Goal: Task Accomplishment & Management: Complete application form

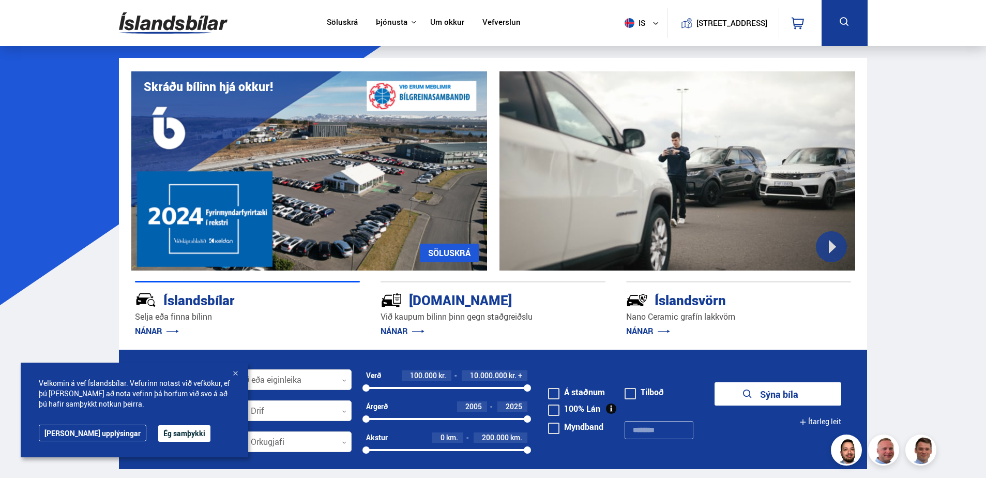
click at [158, 436] on button "Ég samþykki" at bounding box center [184, 433] width 52 height 17
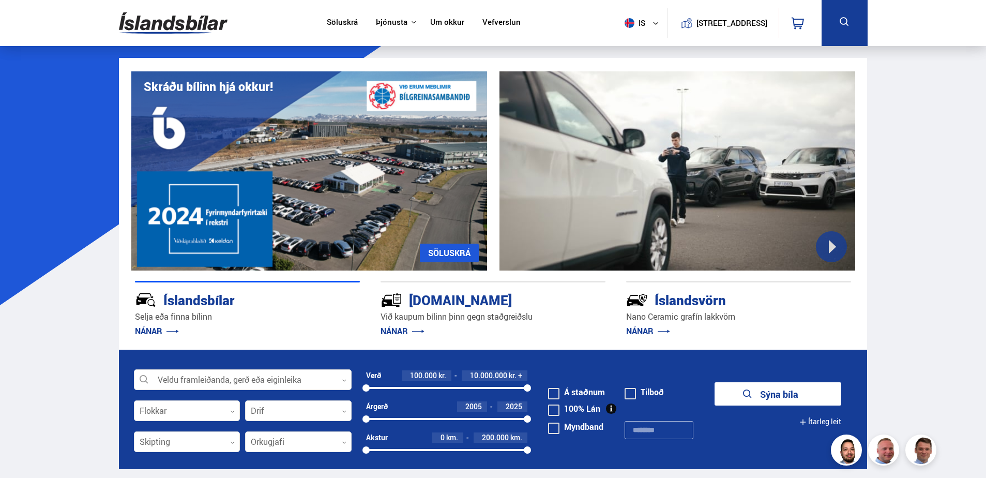
click at [396, 329] on link "NÁNAR" at bounding box center [402, 330] width 44 height 11
click at [446, 302] on div "[DOMAIN_NAME]" at bounding box center [474, 299] width 188 height 18
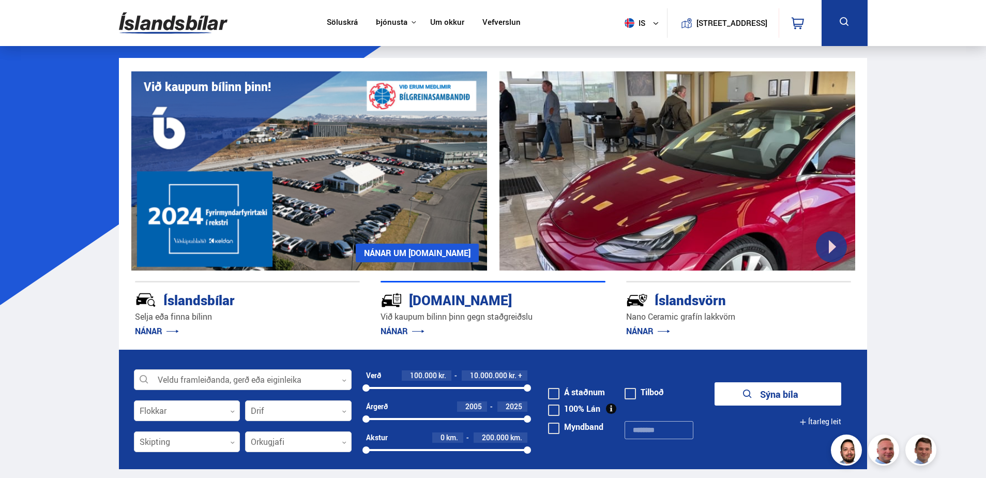
click at [443, 248] on link "NÁNAR UM [DOMAIN_NAME]" at bounding box center [417, 252] width 123 height 19
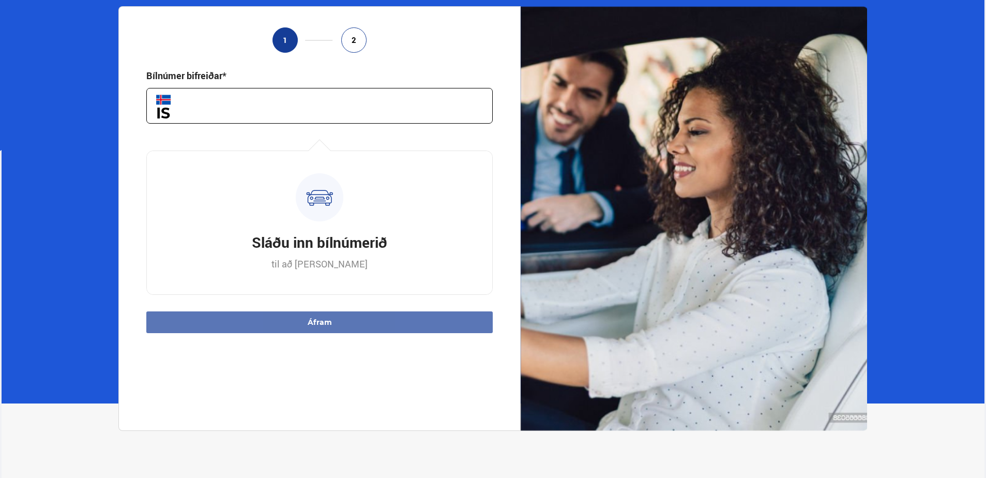
scroll to position [103, 0]
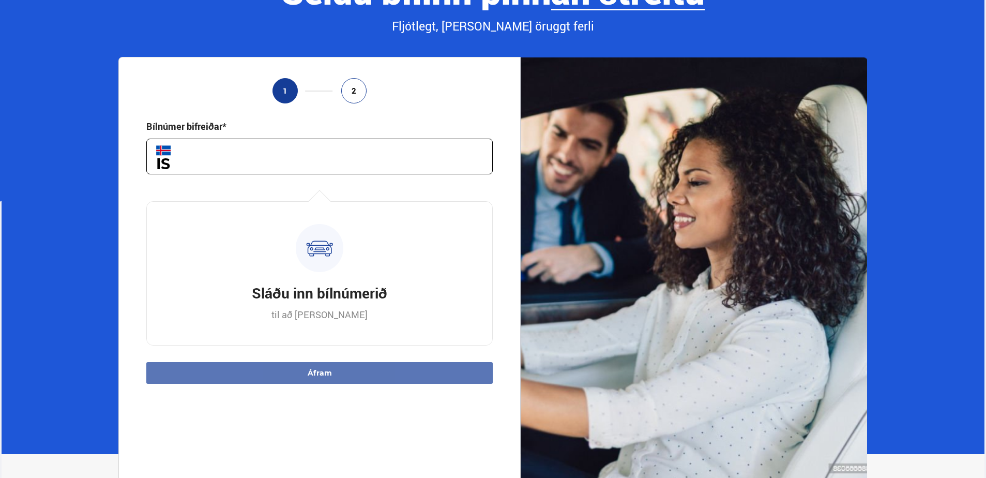
click at [239, 162] on input "text" at bounding box center [319, 157] width 346 height 36
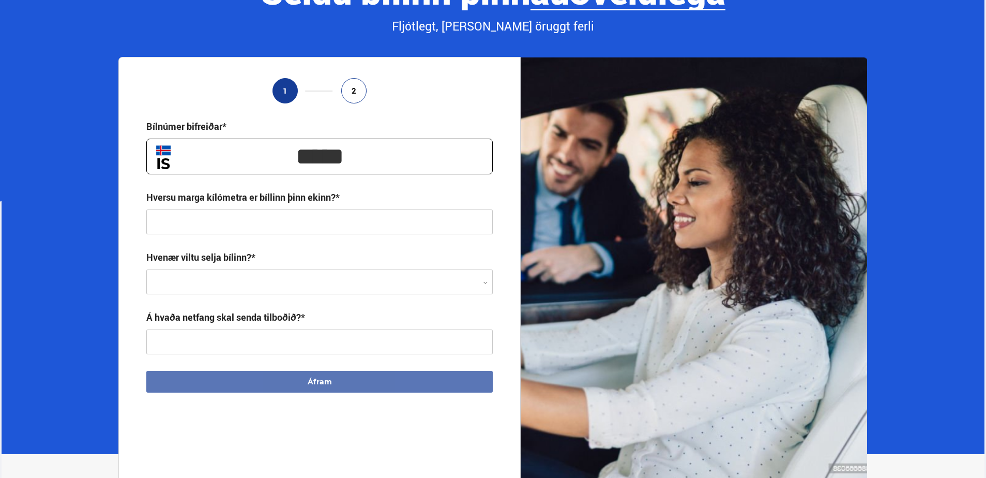
type input "*****"
type input "**********"
click at [485, 278] on div at bounding box center [319, 282] width 346 height 25
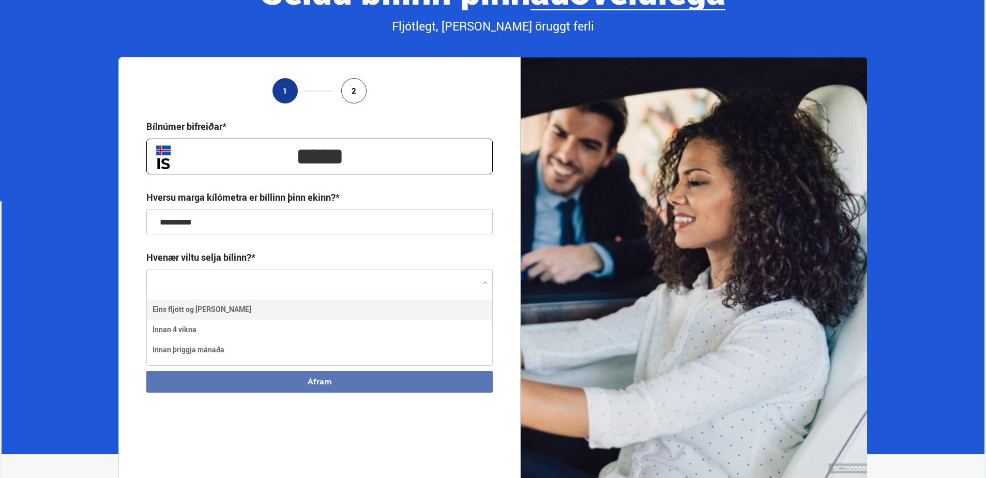
scroll to position [71, 345]
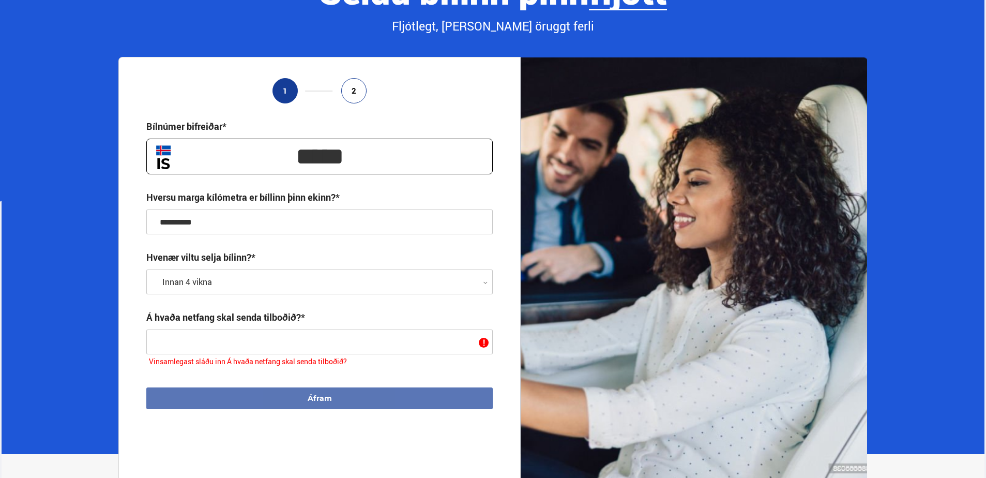
click at [221, 336] on input "text" at bounding box center [319, 341] width 346 height 25
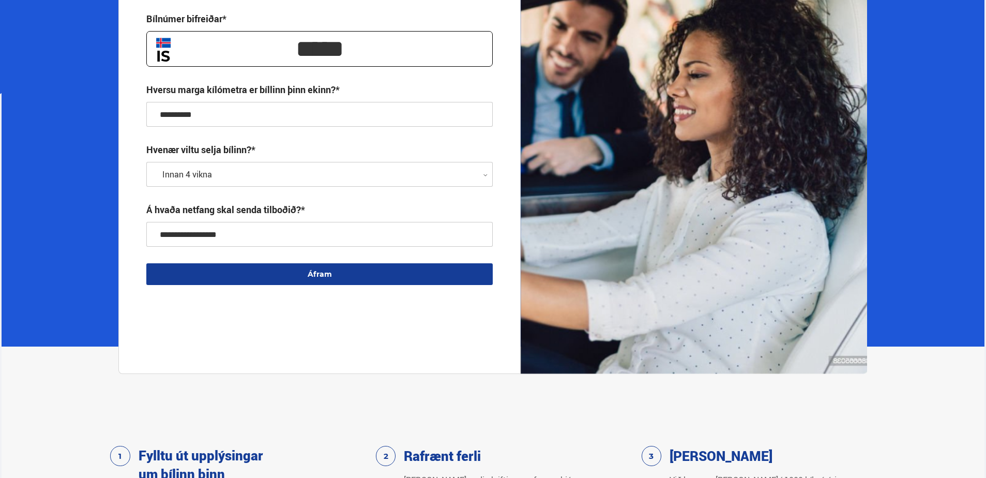
scroll to position [103, 0]
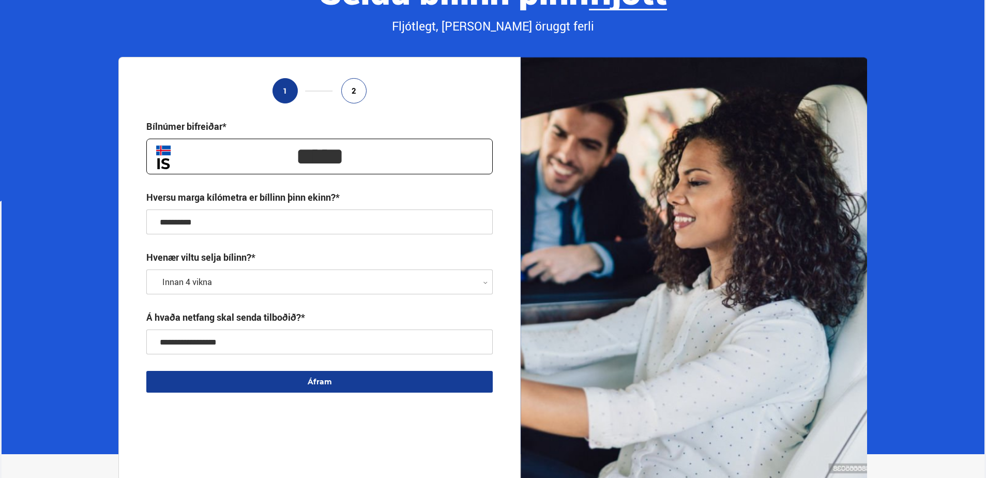
type input "**********"
click at [309, 409] on div "**********" at bounding box center [319, 269] width 402 height 424
click at [319, 379] on button "Áfram" at bounding box center [319, 382] width 346 height 22
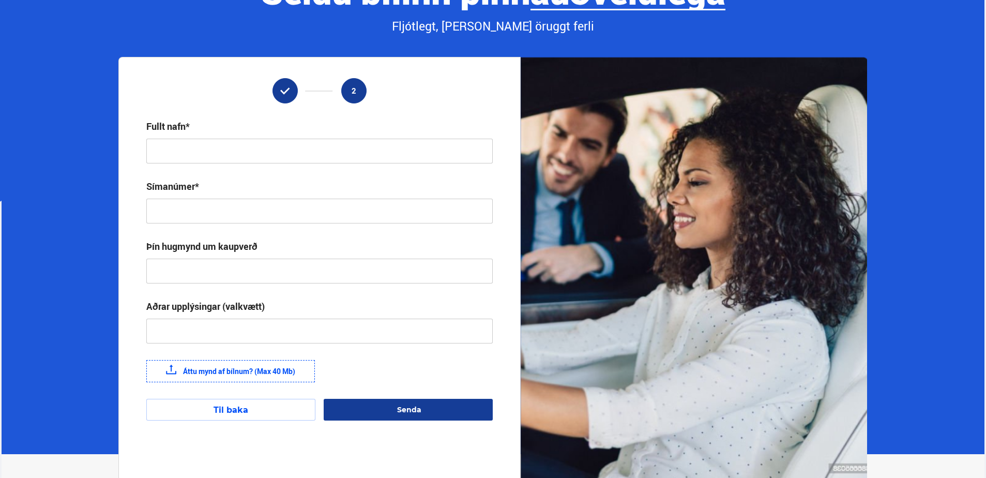
click at [238, 150] on input "text" at bounding box center [319, 151] width 346 height 25
type input "**********"
type input "*******"
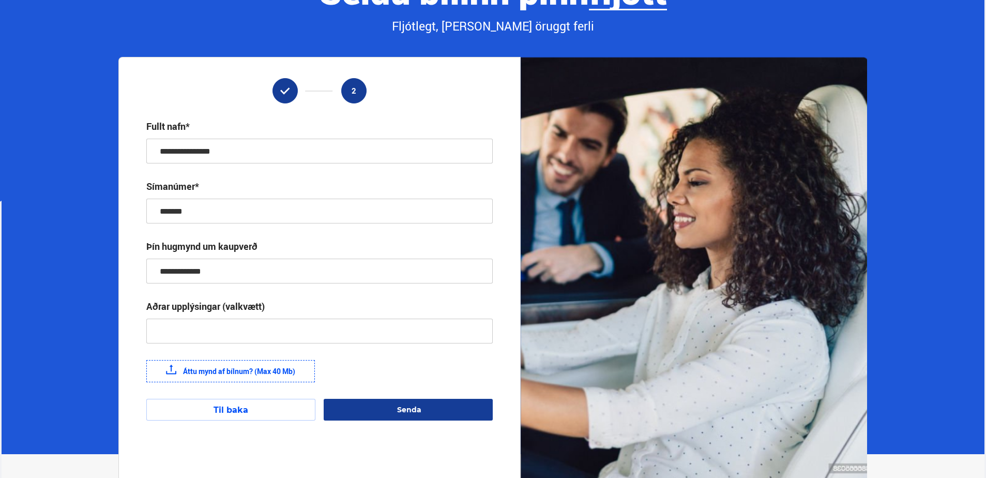
type input "**********"
click at [218, 367] on label "Áttu mynd af bílnum? (Max 40 Mb)" at bounding box center [230, 371] width 168 height 22
click at [0, 0] on input "Áttu mynd af bílnum? (Max 40 Mb)" at bounding box center [0, 0] width 0 height 0
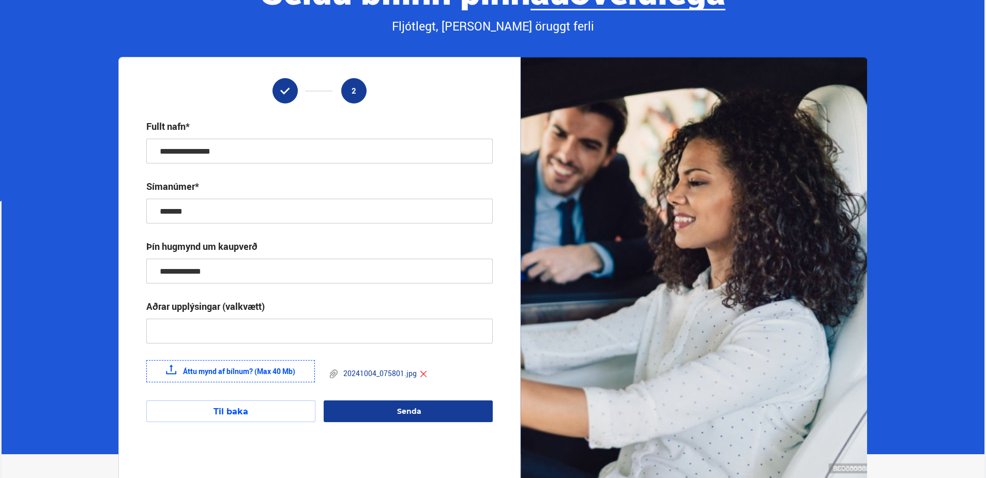
click at [217, 370] on label "Áttu mynd af bílnum? (Max 40 Mb)" at bounding box center [230, 371] width 168 height 22
click at [0, 0] on input "Áttu mynd af bílnum? (Max 40 Mb)" at bounding box center [0, 0] width 0 height 0
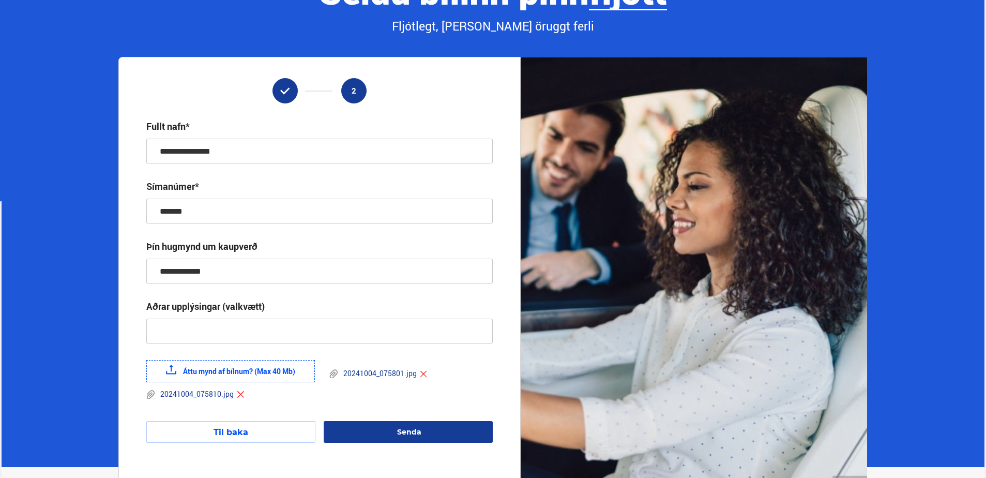
click at [242, 371] on label "Áttu mynd af bílnum? (Max 40 Mb)" at bounding box center [230, 371] width 168 height 22
click at [0, 0] on input "Áttu mynd af bílnum? (Max 40 Mb)" at bounding box center [0, 0] width 0 height 0
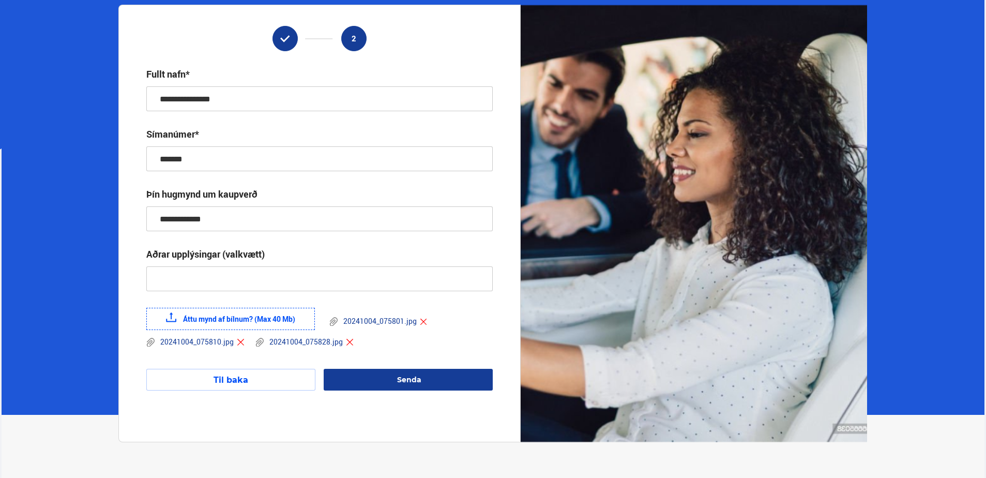
scroll to position [155, 0]
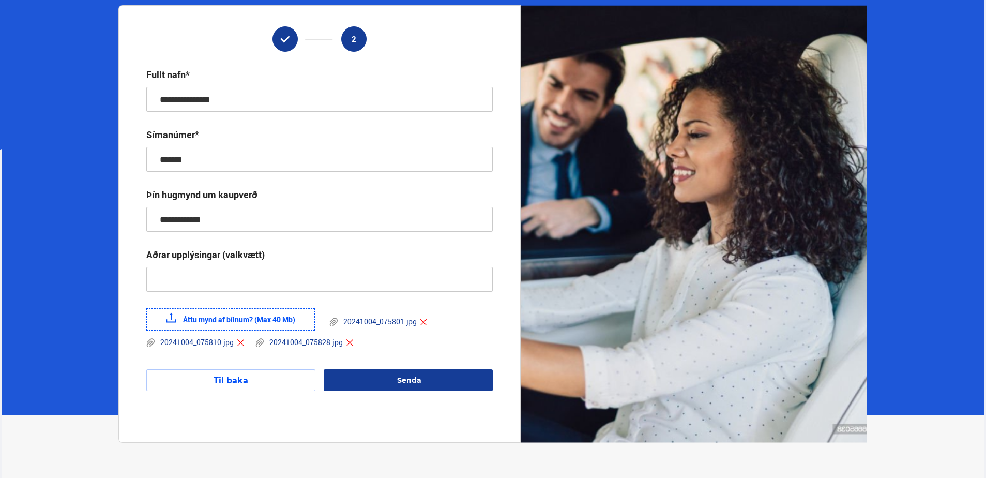
click at [237, 374] on button "Til baka" at bounding box center [230, 380] width 169 height 22
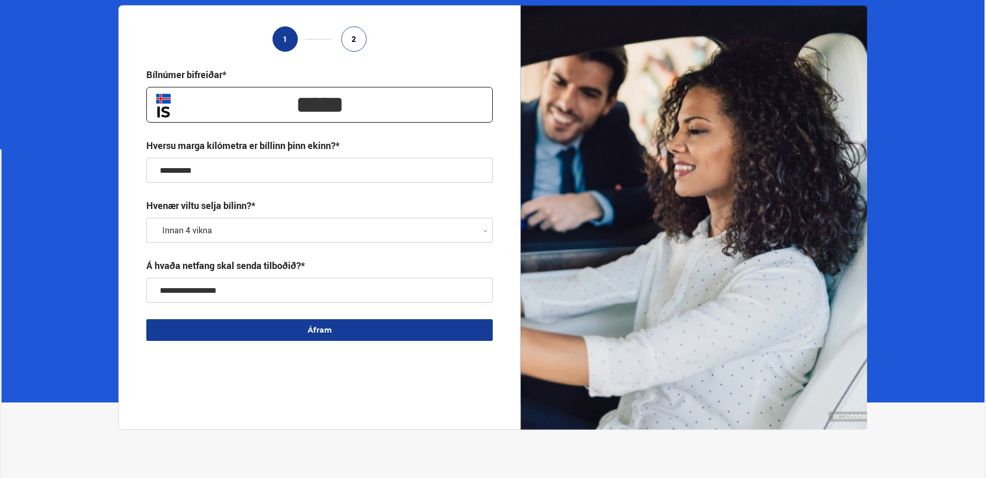
click at [391, 334] on button "Áfram" at bounding box center [319, 330] width 346 height 22
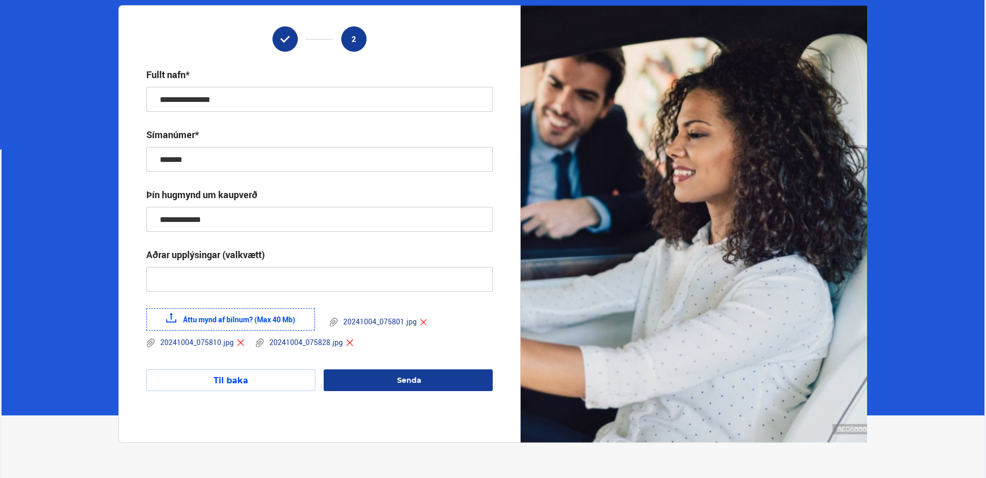
click at [416, 381] on span "Senda" at bounding box center [409, 379] width 24 height 9
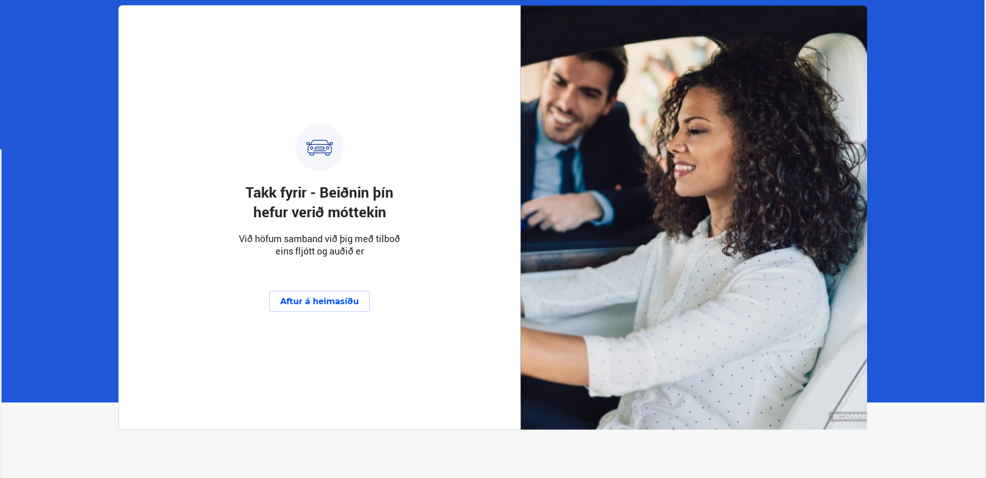
click at [317, 301] on button "Aftur á heimasíðu" at bounding box center [319, 300] width 100 height 21
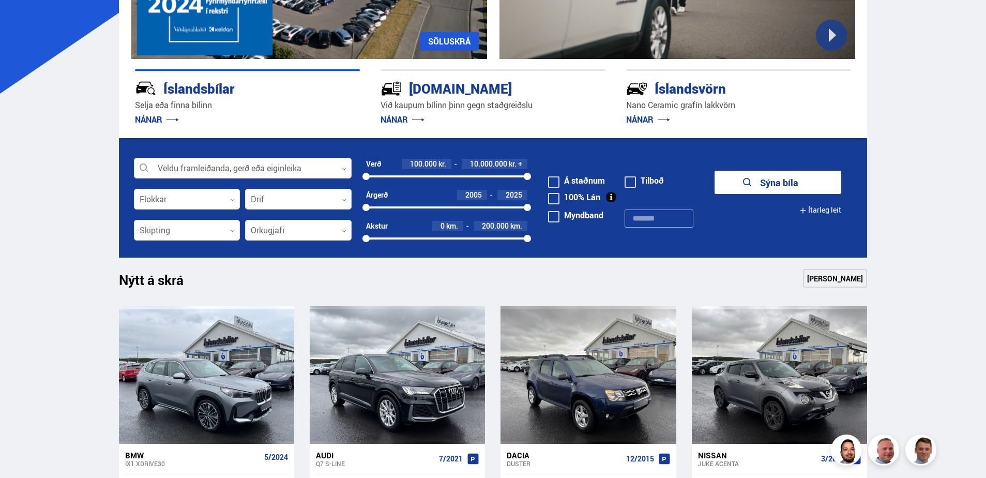
scroll to position [207, 0]
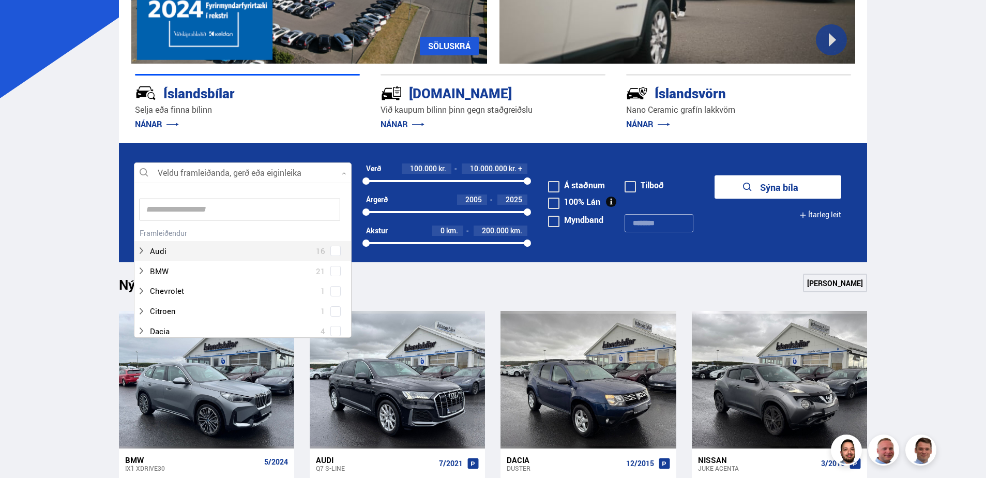
click at [225, 165] on div at bounding box center [243, 173] width 218 height 21
type input "***"
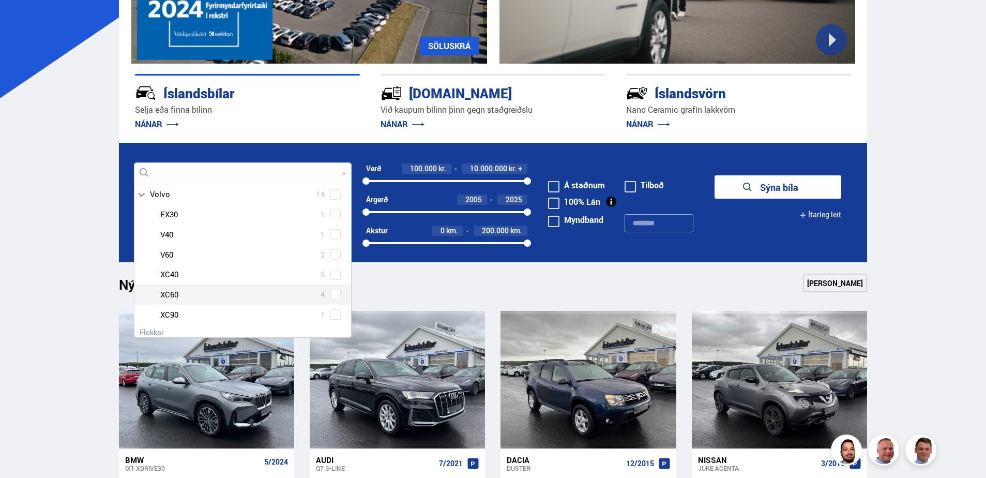
scroll to position [198, 0]
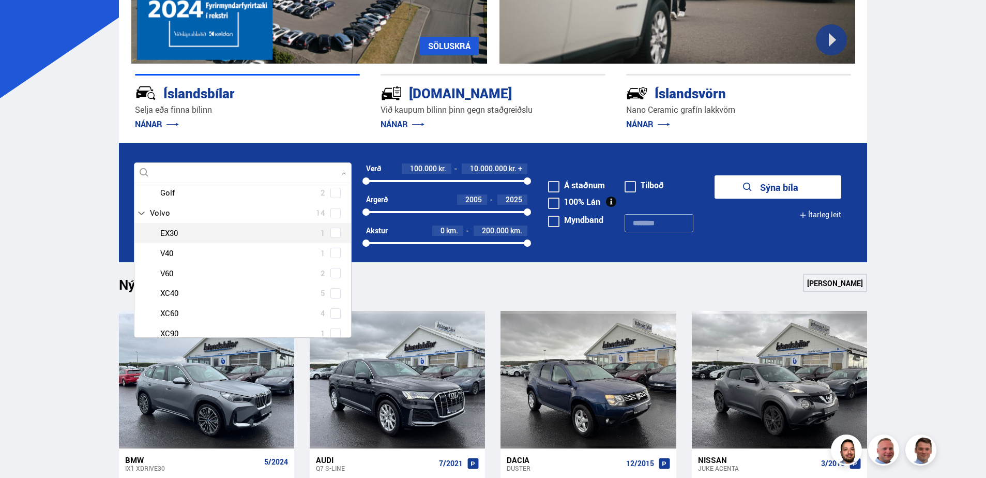
click at [184, 232] on div at bounding box center [253, 232] width 191 height 15
click at [168, 229] on div at bounding box center [253, 232] width 191 height 15
click at [166, 210] on span "Volvo" at bounding box center [160, 212] width 20 height 15
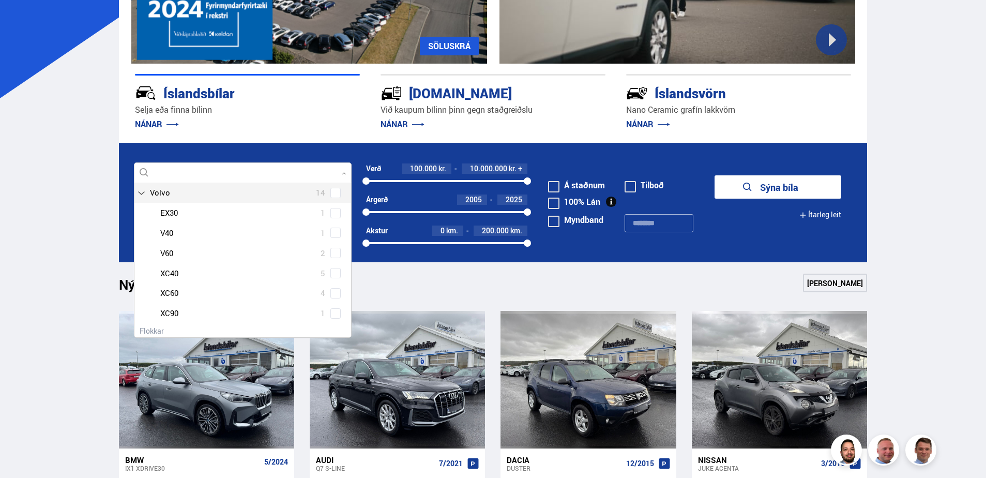
click at [165, 200] on span "Volvo" at bounding box center [160, 192] width 20 height 15
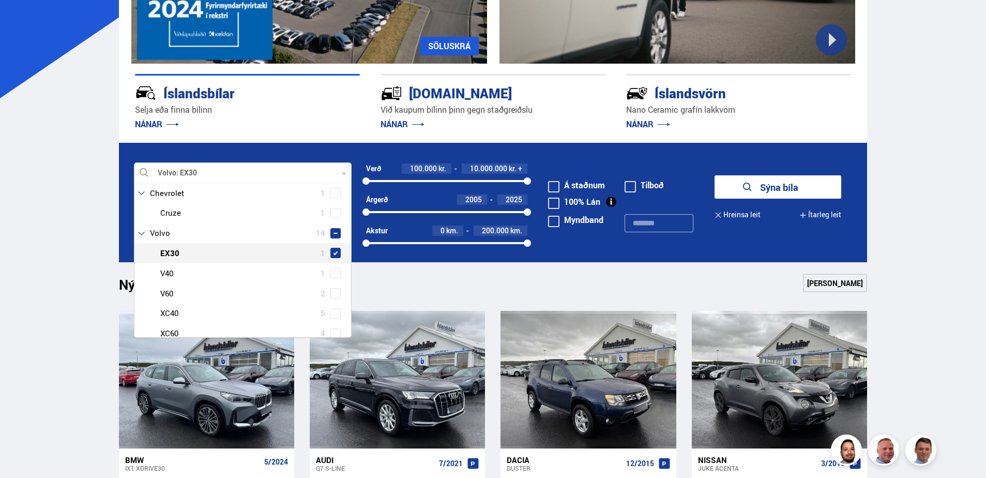
drag, startPoint x: 328, startPoint y: 230, endPoint x: 333, endPoint y: 232, distance: 5.4
click at [330, 248] on span at bounding box center [335, 253] width 10 height 10
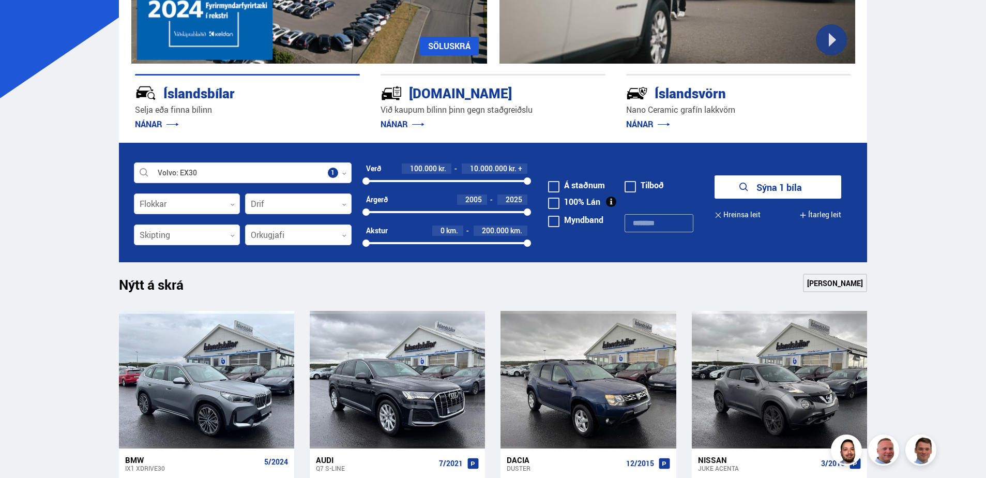
click at [783, 187] on button "Sýna 1 bíla" at bounding box center [777, 186] width 127 height 23
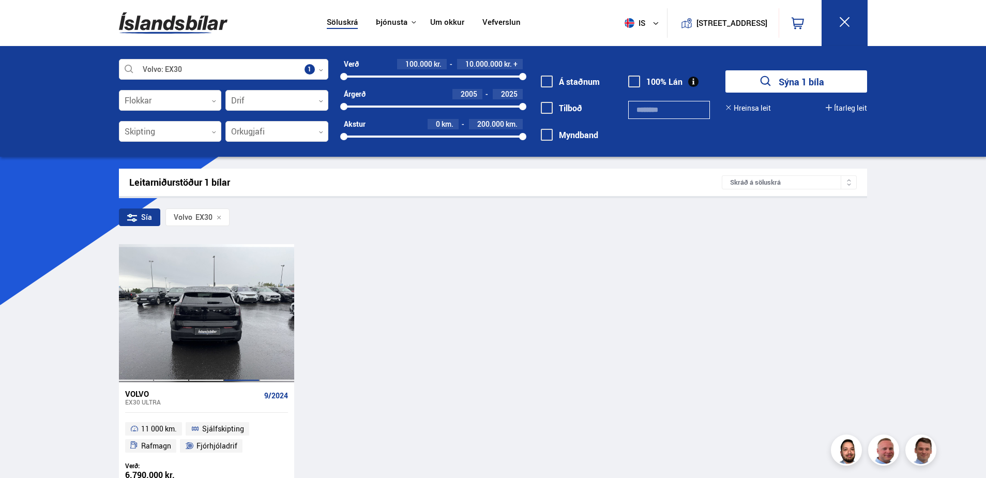
click at [244, 304] on div at bounding box center [241, 312] width 35 height 137
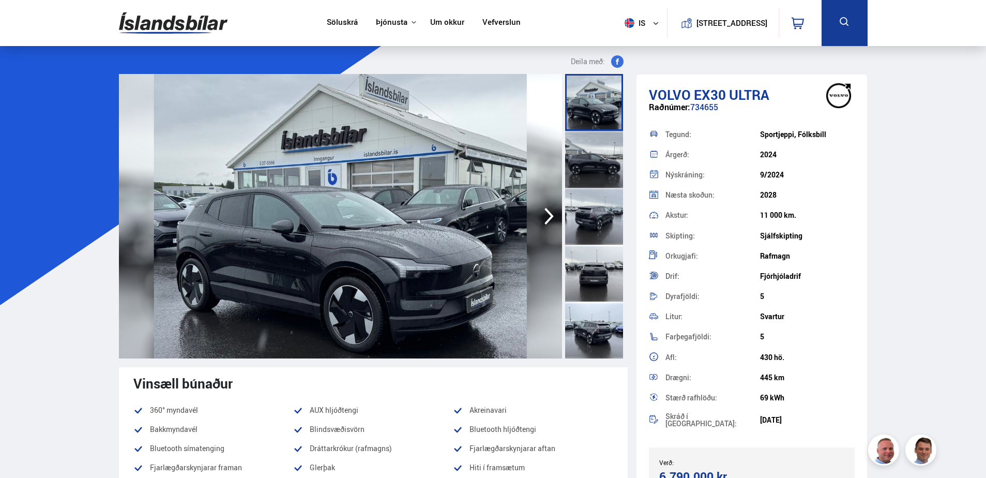
click at [467, 198] on img at bounding box center [340, 216] width 443 height 284
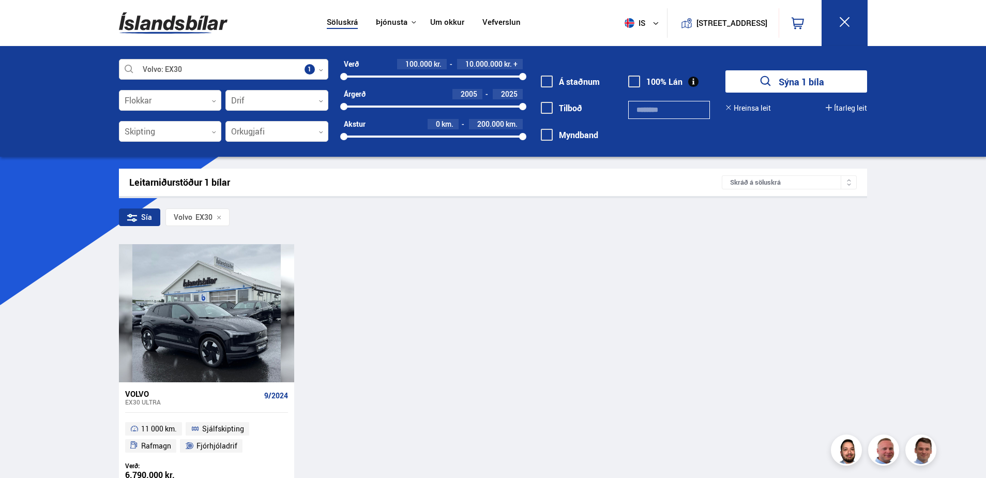
click at [209, 65] on div at bounding box center [223, 69] width 209 height 21
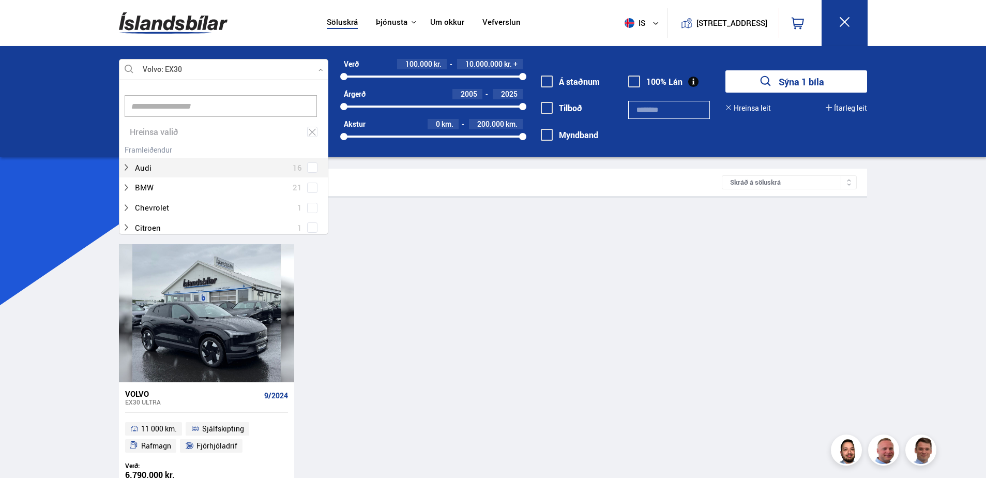
scroll to position [154, 206]
click at [175, 132] on div "Hreinsa valið" at bounding box center [223, 132] width 208 height 20
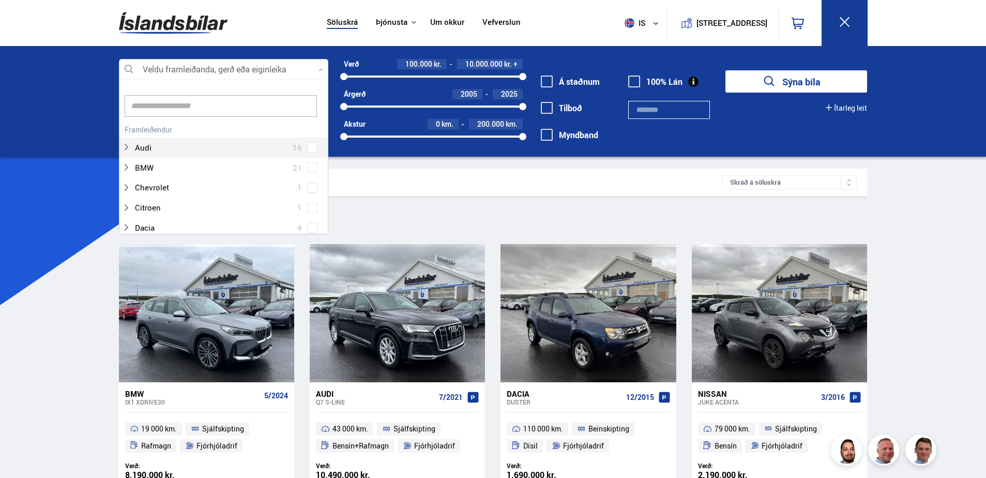
click at [172, 70] on div at bounding box center [223, 69] width 209 height 21
click at [128, 148] on icon at bounding box center [126, 150] width 8 height 8
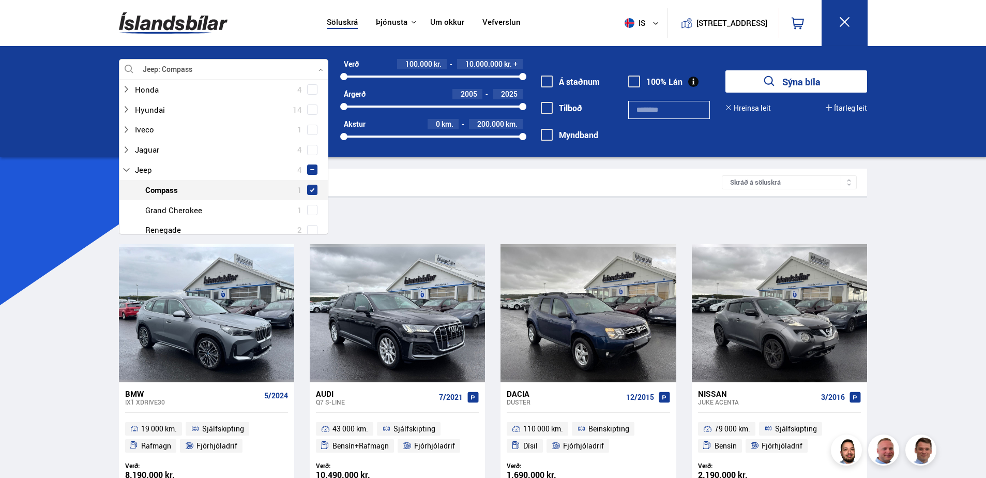
click at [307, 185] on span at bounding box center [312, 190] width 10 height 10
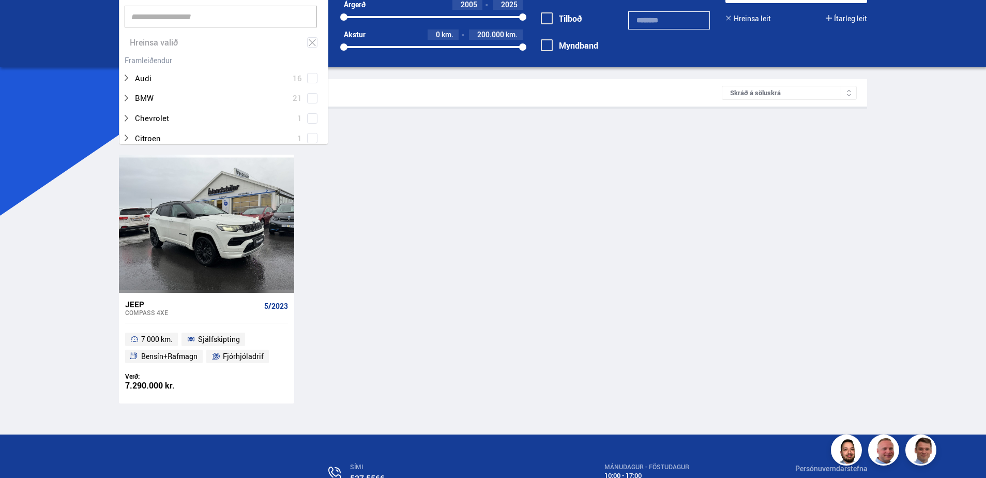
scroll to position [103, 0]
